Goal: Task Accomplishment & Management: Manage account settings

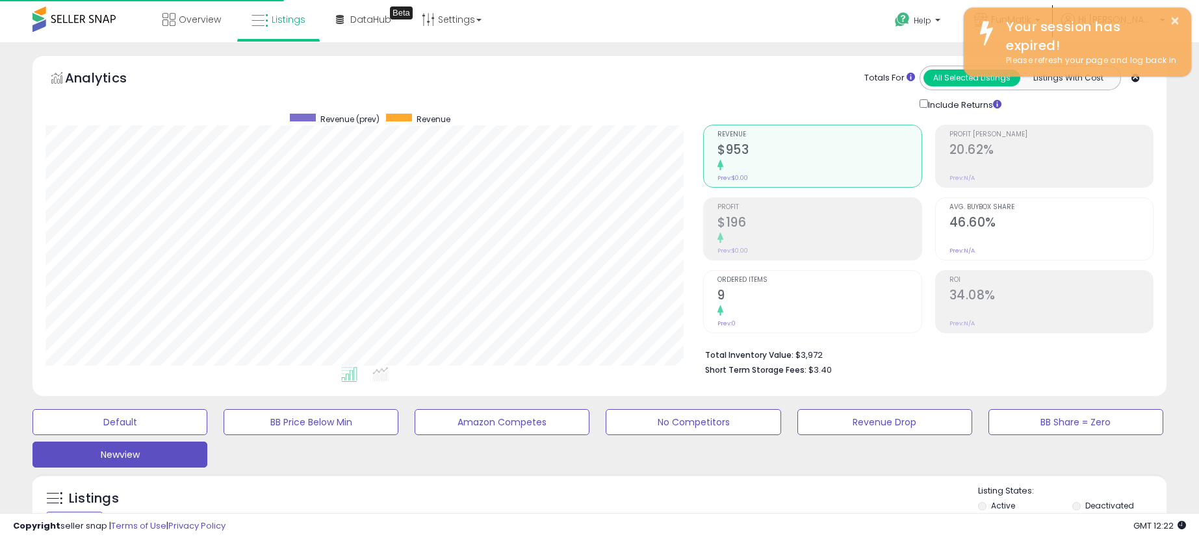
select select "**"
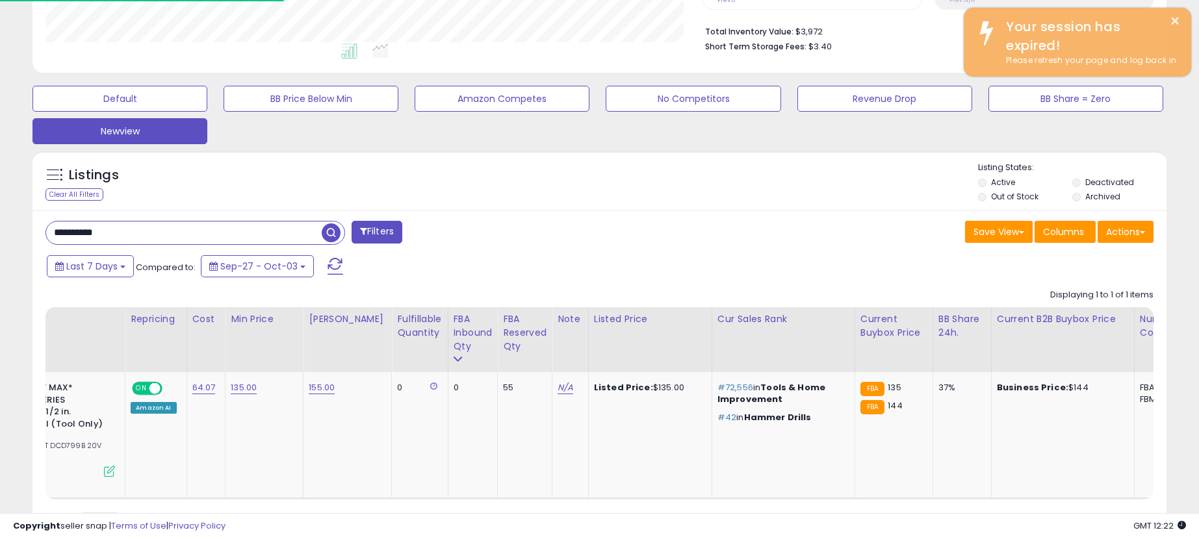
scroll to position [0, 216]
click at [1185, 134] on div "Default BB Price Below Min Amazon Competes No Competitors Revenue Drop BB Share…" at bounding box center [599, 111] width 1186 height 65
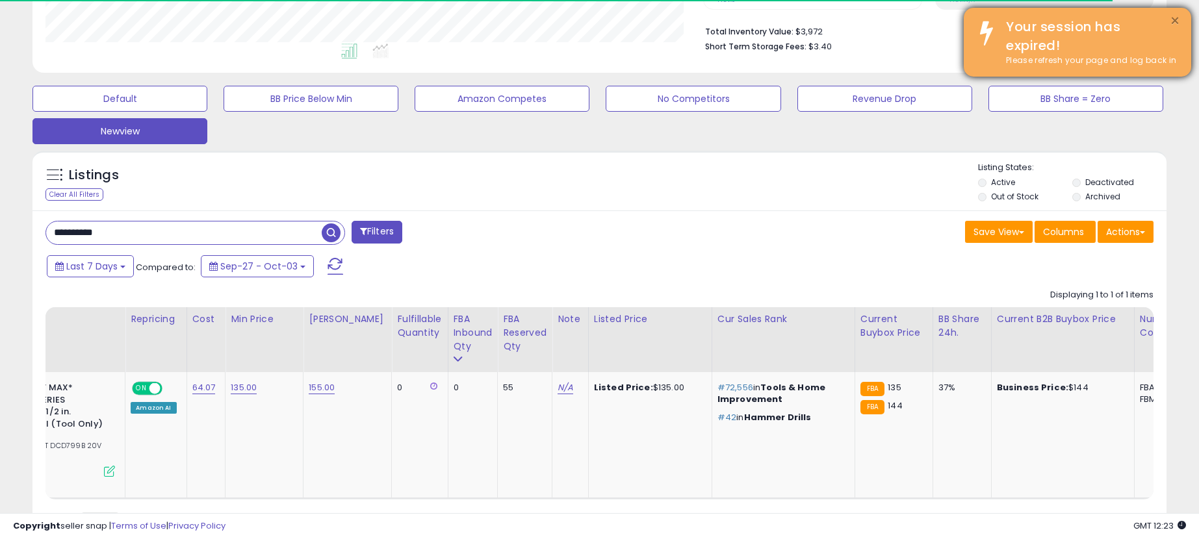
click at [1173, 18] on button "×" at bounding box center [1175, 21] width 10 height 16
